Goal: Task Accomplishment & Management: Manage account settings

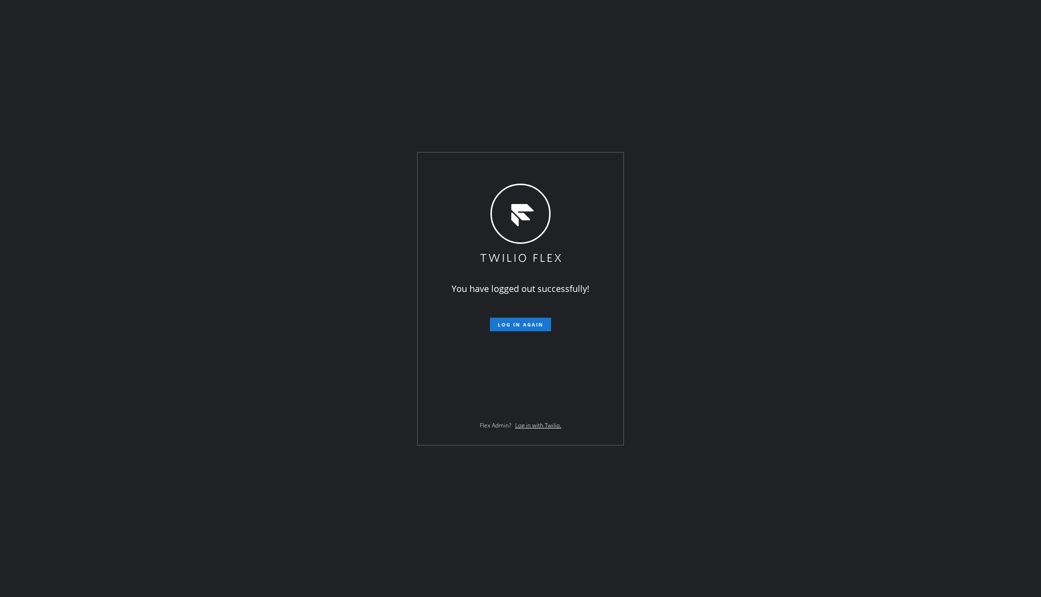
drag, startPoint x: 189, startPoint y: 215, endPoint x: 193, endPoint y: 203, distance: 12.6
click at [189, 215] on div "You have logged out successfully! Log in again Flex Admin? Log in with Twilio." at bounding box center [520, 298] width 1041 height 597
click at [500, 322] on span "Log in again" at bounding box center [521, 324] width 46 height 7
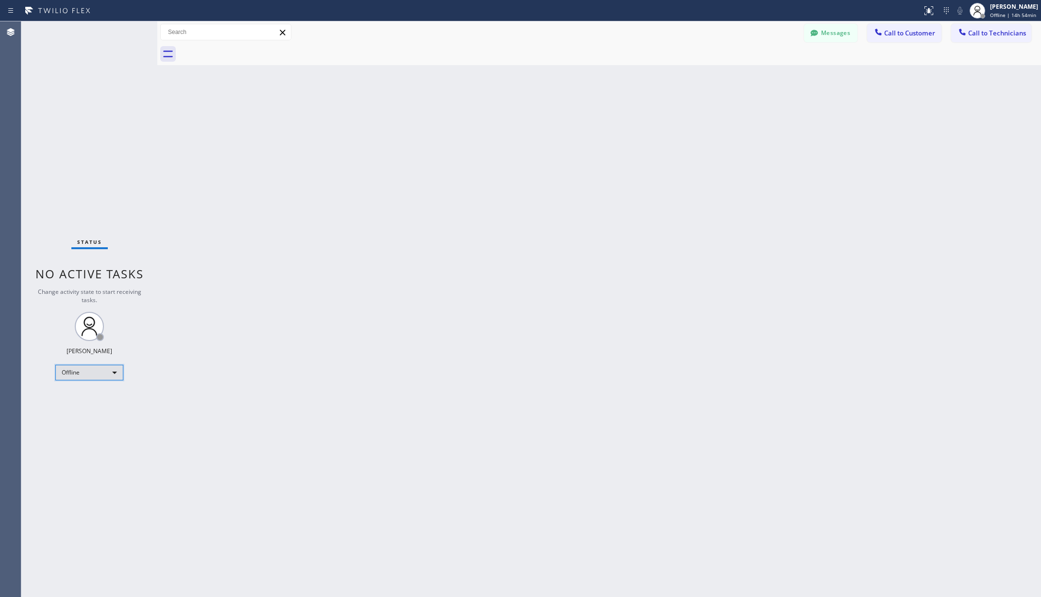
click at [96, 373] on div "Offline" at bounding box center [89, 373] width 68 height 16
click at [81, 412] on li "Unavailable" at bounding box center [89, 411] width 66 height 12
click at [212, 410] on div "Back to Dashboard Change Sender ID Customers Technicians AA Adam Arseneault 08/…" at bounding box center [599, 309] width 884 height 576
